Goal: Transaction & Acquisition: Purchase product/service

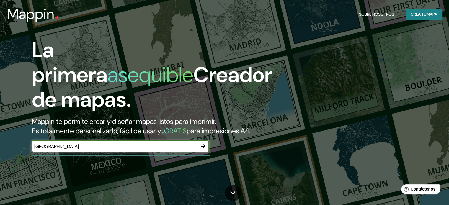
type input "[GEOGRAPHIC_DATA]"
click at [201, 150] on icon "button" at bounding box center [202, 146] width 7 height 7
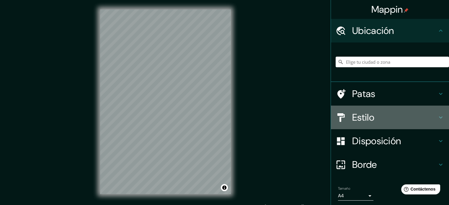
click at [373, 119] on h4 "Estilo" at bounding box center [394, 118] width 85 height 12
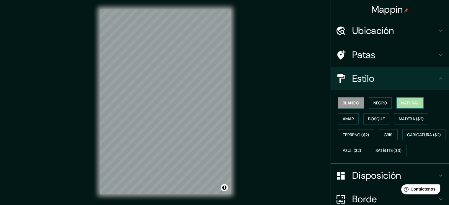
click at [409, 102] on font "Natural" at bounding box center [410, 102] width 18 height 5
click at [349, 101] on font "Blanco" at bounding box center [351, 102] width 17 height 5
click at [343, 119] on font "Amar" at bounding box center [348, 118] width 11 height 5
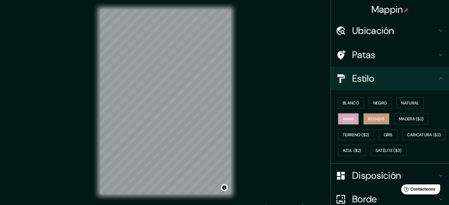
click at [374, 117] on font "Bosque" at bounding box center [376, 118] width 17 height 5
click at [360, 132] on font "Terreno ($2)" at bounding box center [356, 134] width 27 height 5
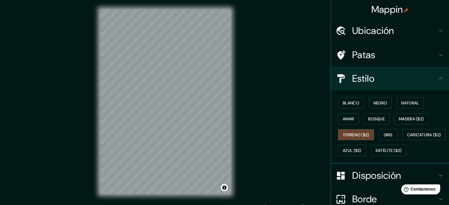
click at [368, 31] on font "Ubicación" at bounding box center [373, 30] width 42 height 12
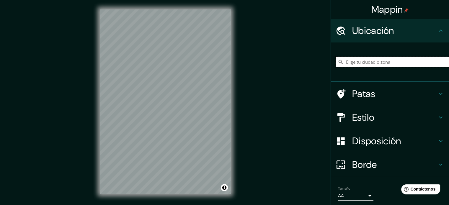
click at [367, 63] on input "Elige tu ciudad o zona" at bounding box center [391, 62] width 113 height 11
click at [371, 91] on h4 "Patas" at bounding box center [394, 94] width 85 height 12
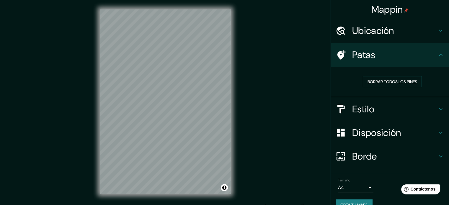
click at [371, 105] on h4 "Estilo" at bounding box center [394, 109] width 85 height 12
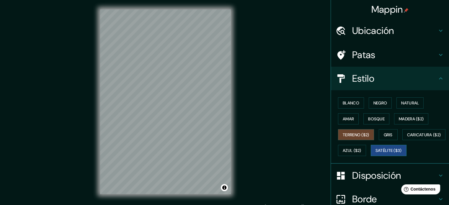
click at [375, 153] on font "Satélite ($3)" at bounding box center [388, 150] width 26 height 5
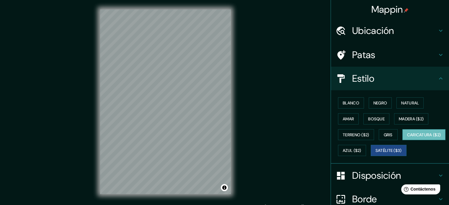
click at [407, 137] on font "Caricatura ($2)" at bounding box center [424, 134] width 34 height 5
click at [121, 195] on div "© Mapbox © OpenStreetMap Improve this map" at bounding box center [166, 102] width 150 height 204
click at [380, 101] on font "Negro" at bounding box center [380, 102] width 14 height 5
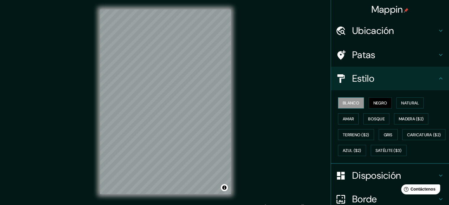
click at [347, 101] on font "Blanco" at bounding box center [351, 102] width 17 height 5
click at [404, 102] on font "Natural" at bounding box center [410, 102] width 18 height 5
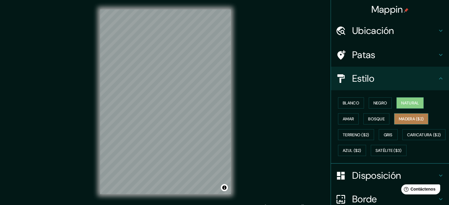
click at [405, 120] on font "Madera ($2)" at bounding box center [411, 118] width 25 height 5
